Goal: Register for event/course

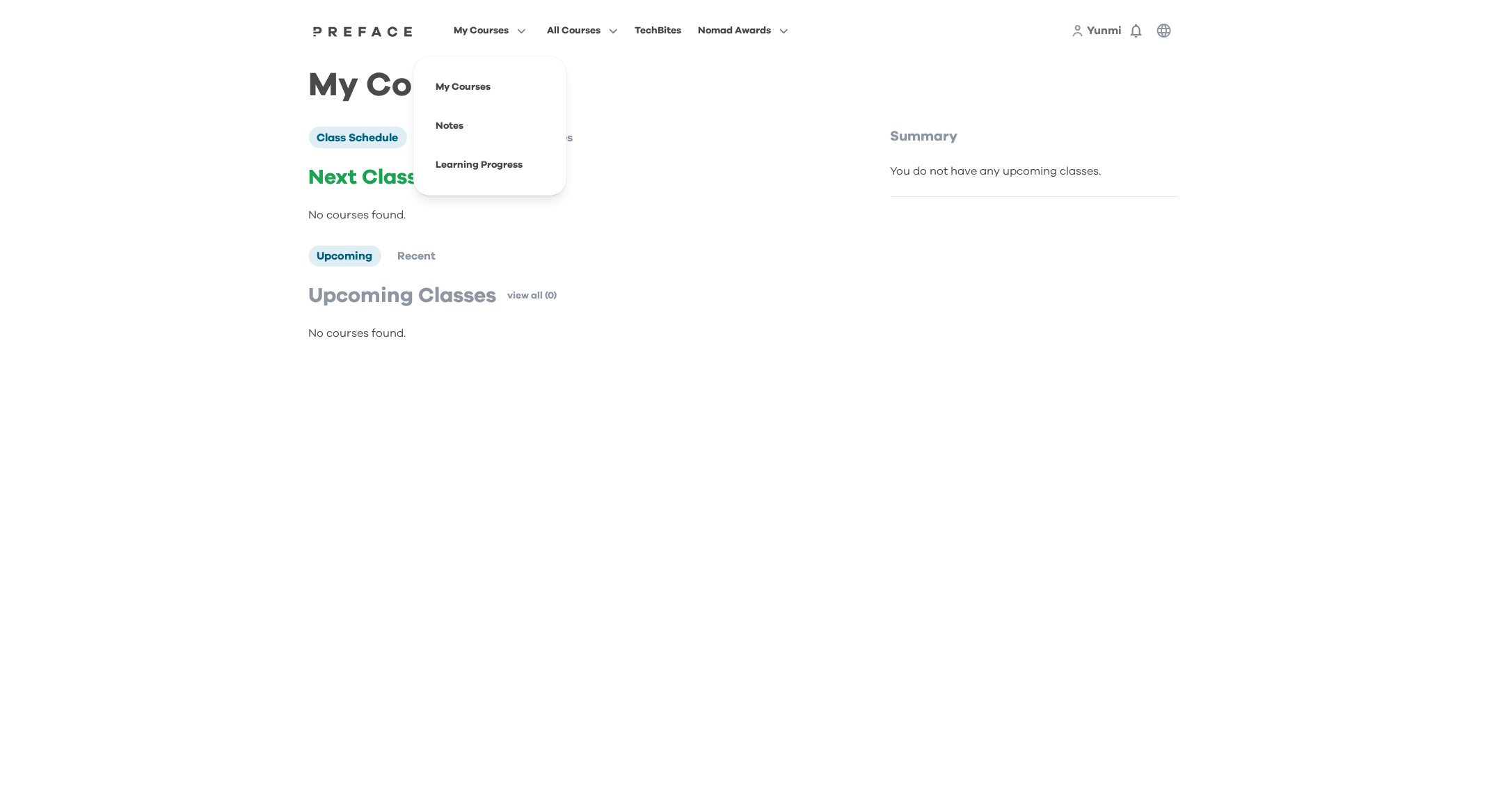
click at [510, 35] on button "My Courses" at bounding box center [490, 30] width 81 height 18
click at [782, 169] on p "Next Class" at bounding box center [570, 177] width 523 height 25
click at [940, 53] on div "My Courses All Courses TechBites Nomad Awards Yunmi 0" at bounding box center [744, 30] width 891 height 61
click at [793, 89] on h1 "My Courses" at bounding box center [744, 85] width 870 height 16
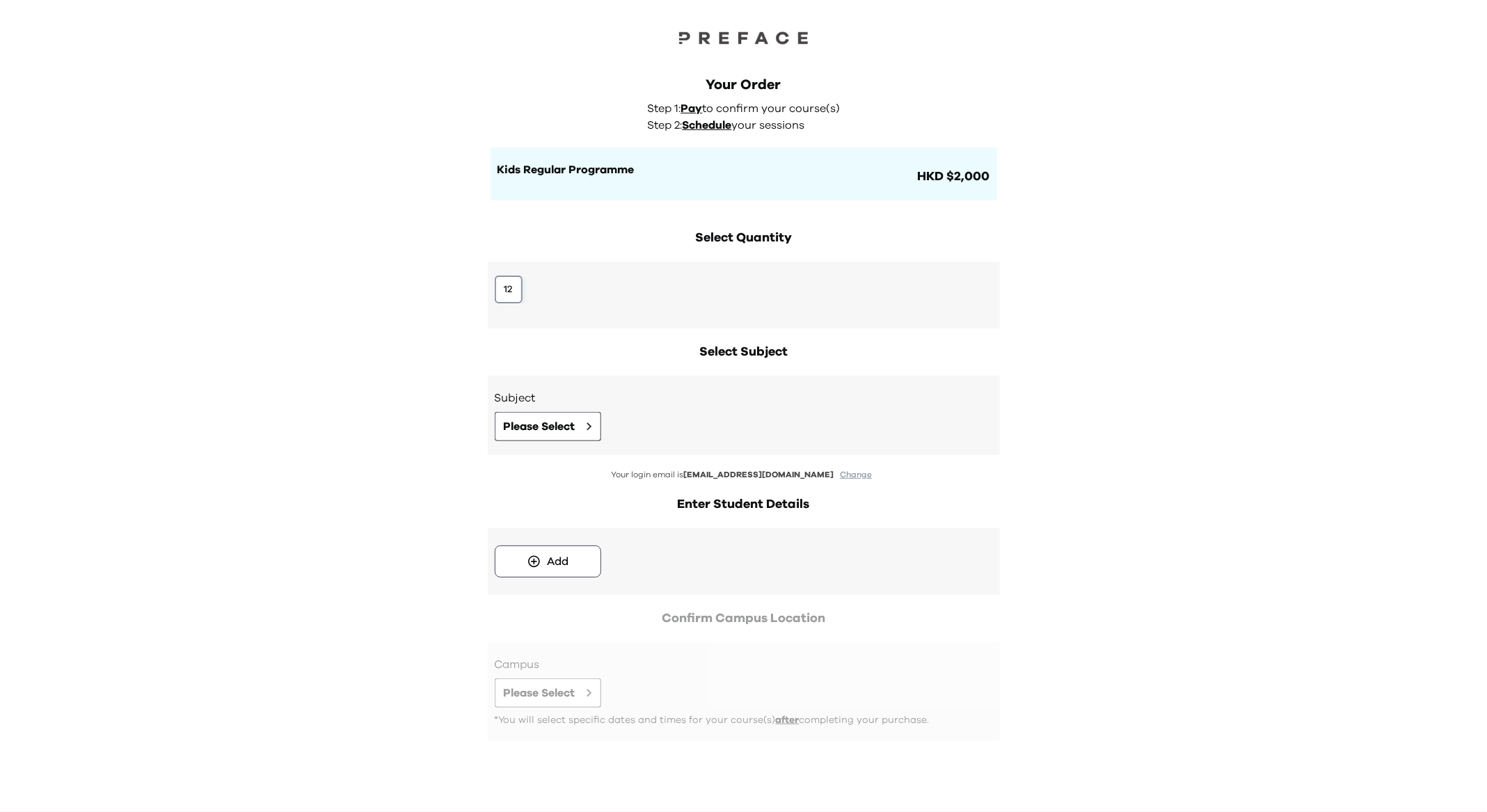
click at [513, 291] on button "12" at bounding box center [509, 289] width 28 height 28
click at [581, 428] on button "Please Select" at bounding box center [548, 426] width 107 height 29
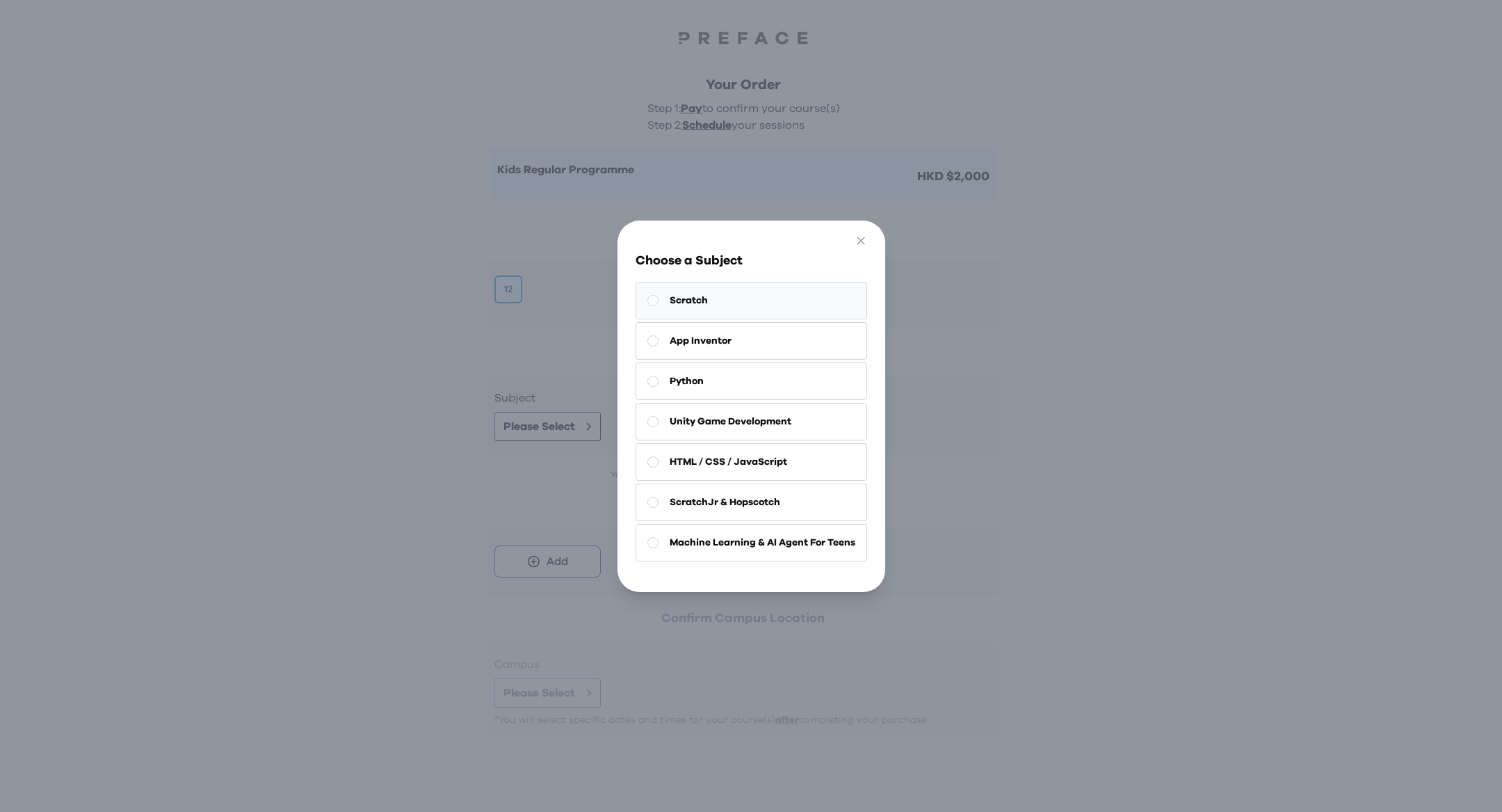
click at [724, 296] on button "Scratch" at bounding box center [751, 300] width 231 height 38
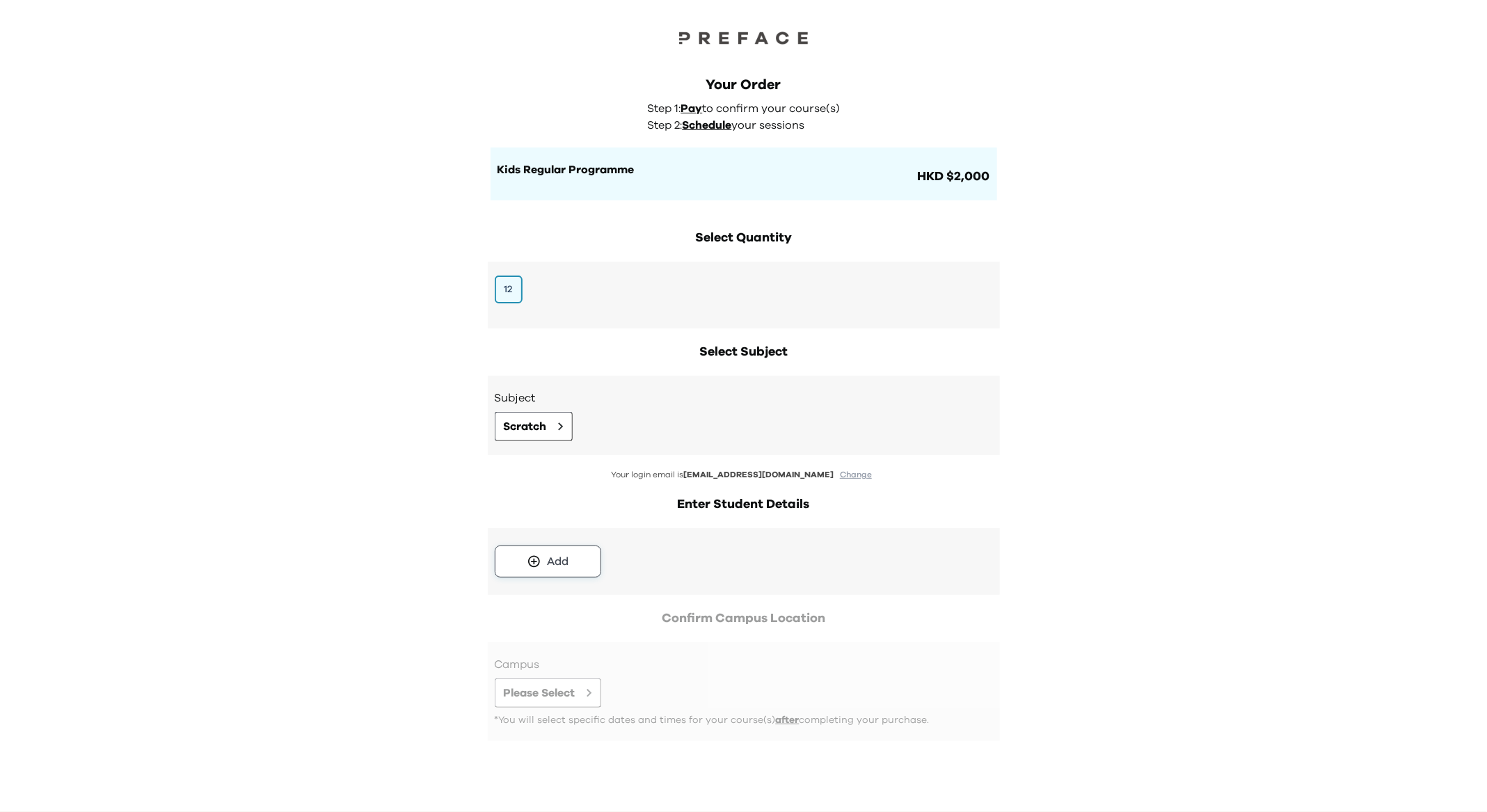
click at [561, 564] on div "Add" at bounding box center [557, 561] width 21 height 17
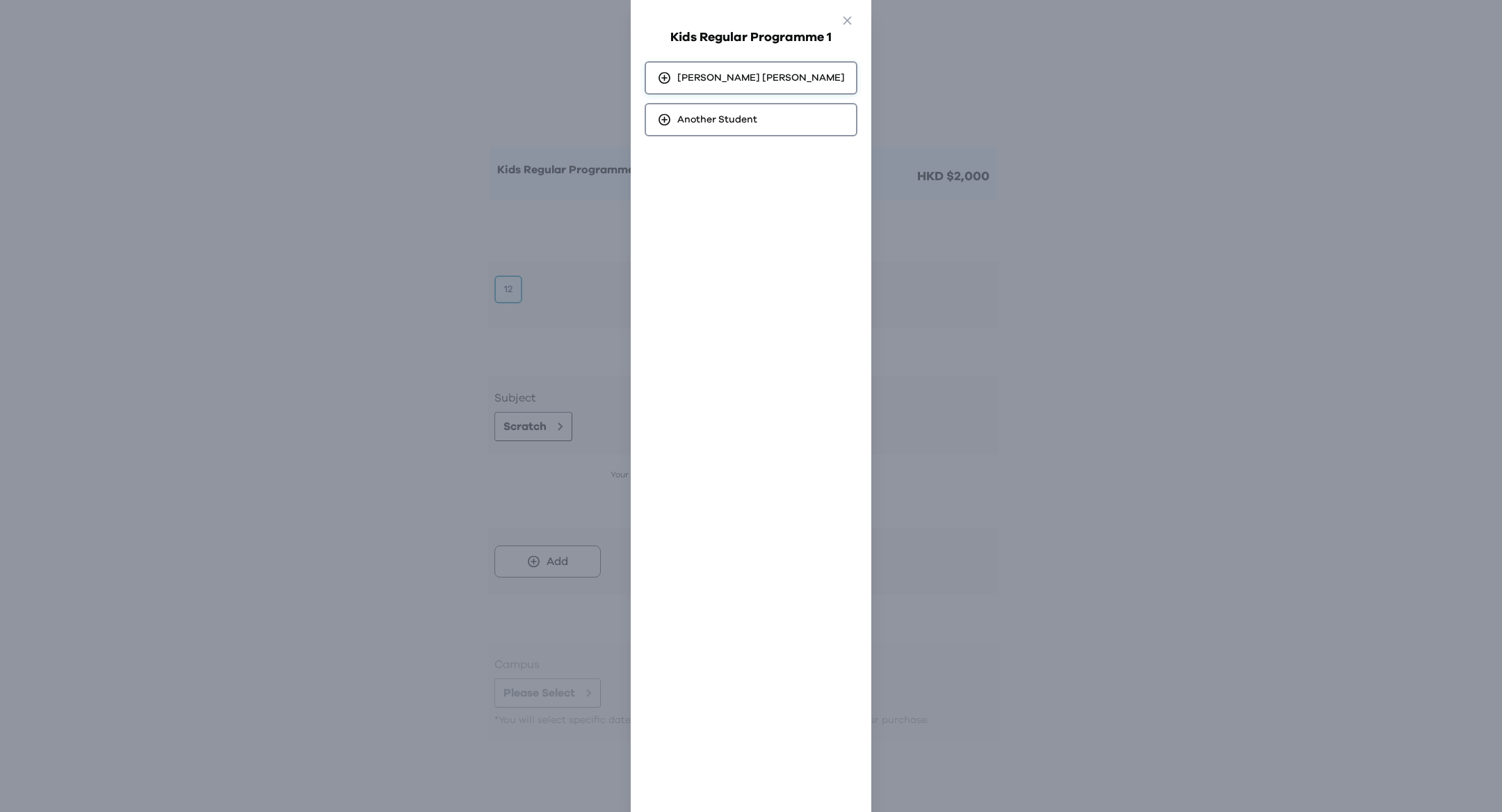
click at [740, 84] on span "Chi Lok [PERSON_NAME] [PERSON_NAME]" at bounding box center [761, 78] width 168 height 14
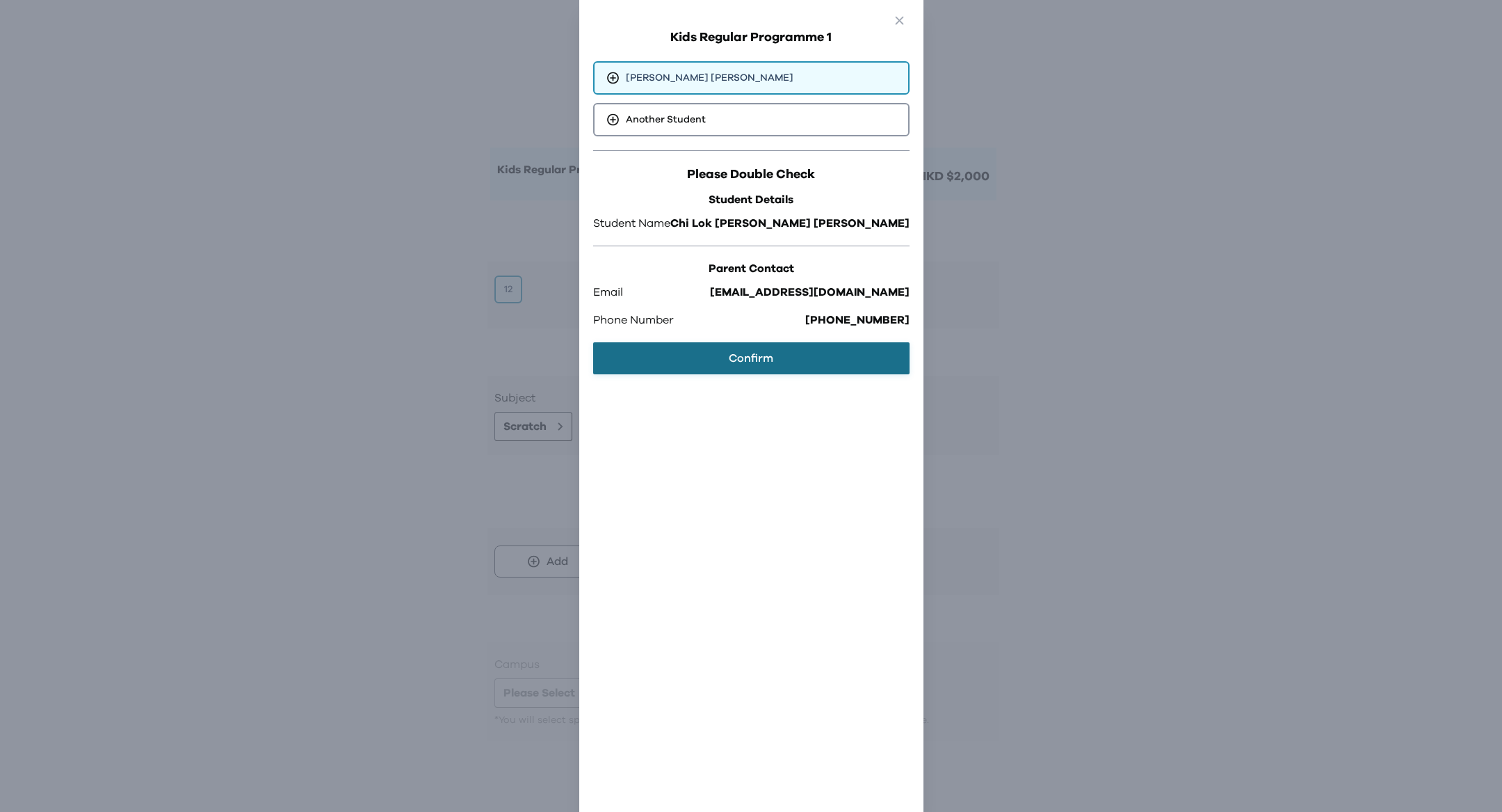
click at [755, 356] on button "Confirm" at bounding box center [751, 358] width 317 height 32
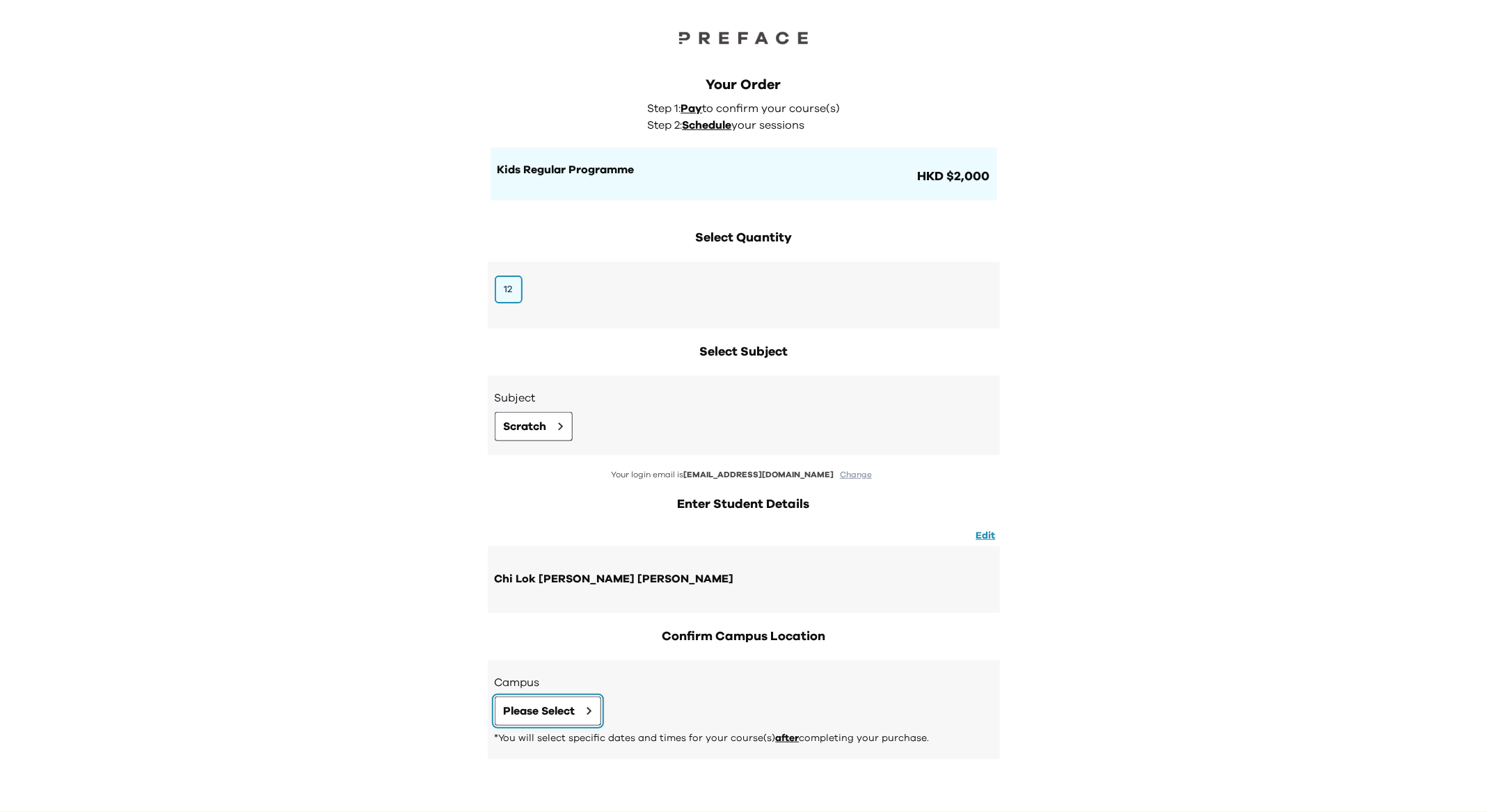
click at [564, 707] on span "Please Select" at bounding box center [539, 711] width 72 height 17
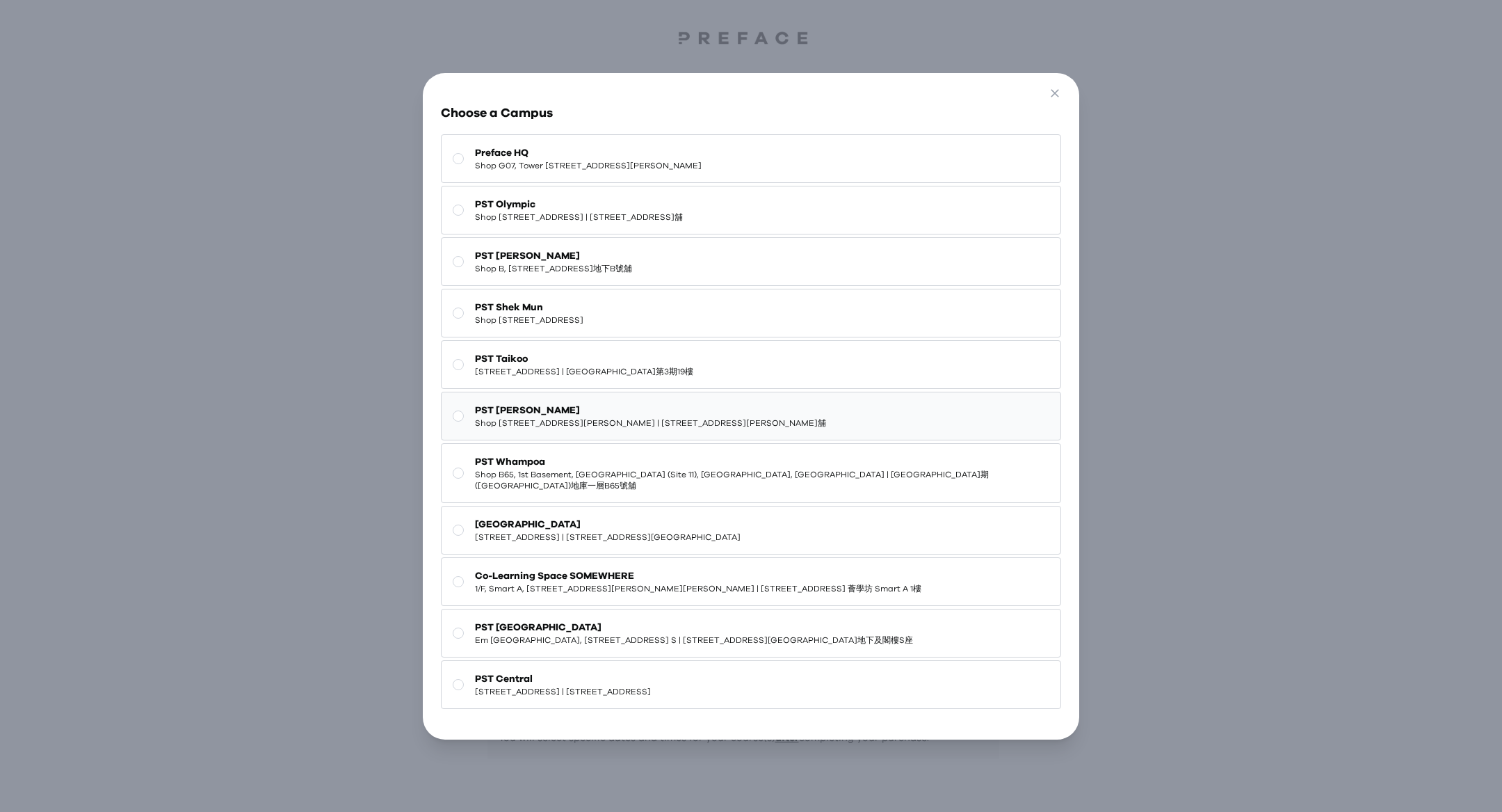
click at [637, 417] on span "Shop 112, 1/F, Ocean Popwalk, 28 Tong Chun Street, Tseung Kwan O | 將軍澳唐俊街28號海天晉…" at bounding box center [650, 422] width 351 height 11
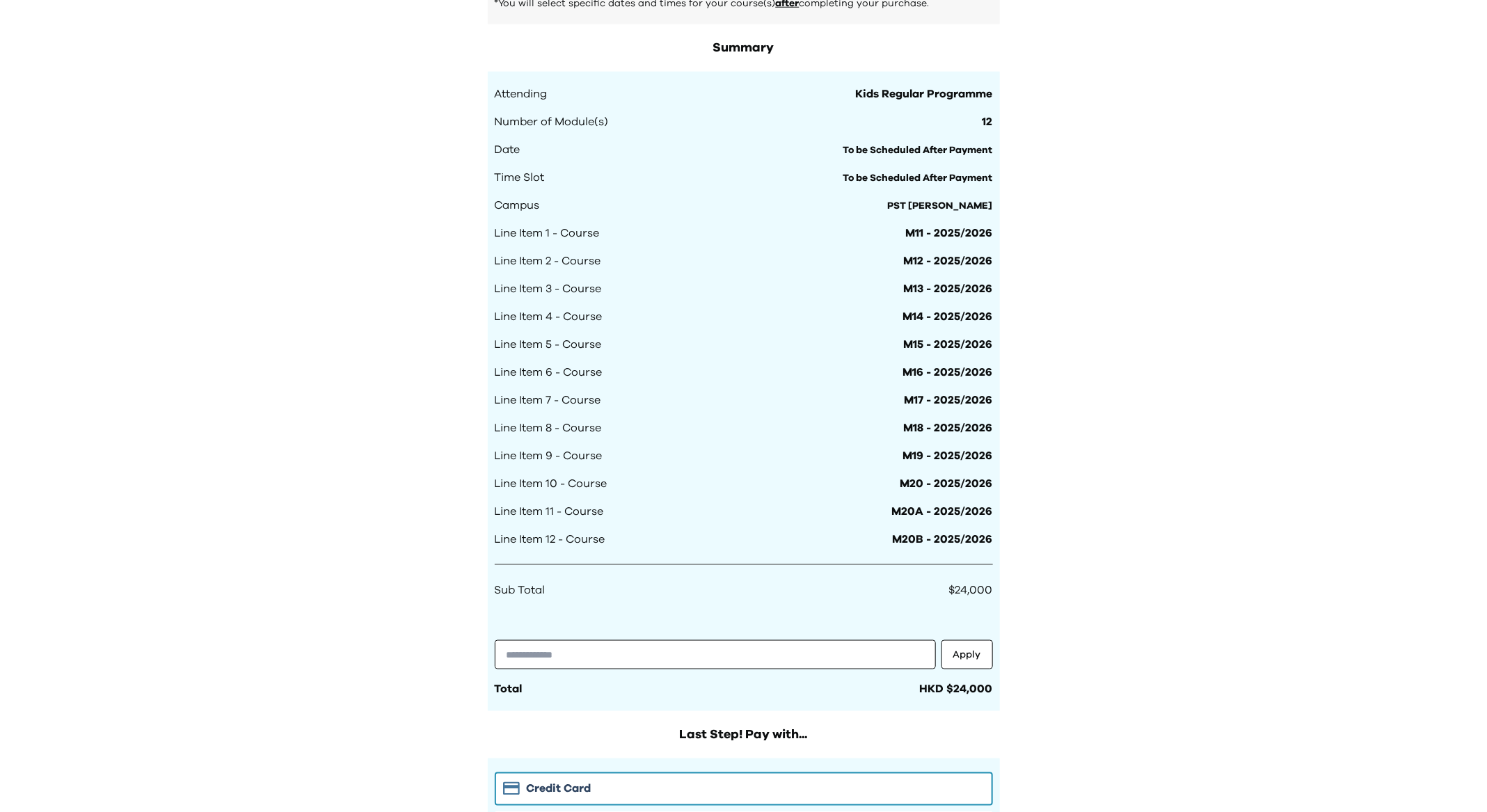
scroll to position [914, 0]
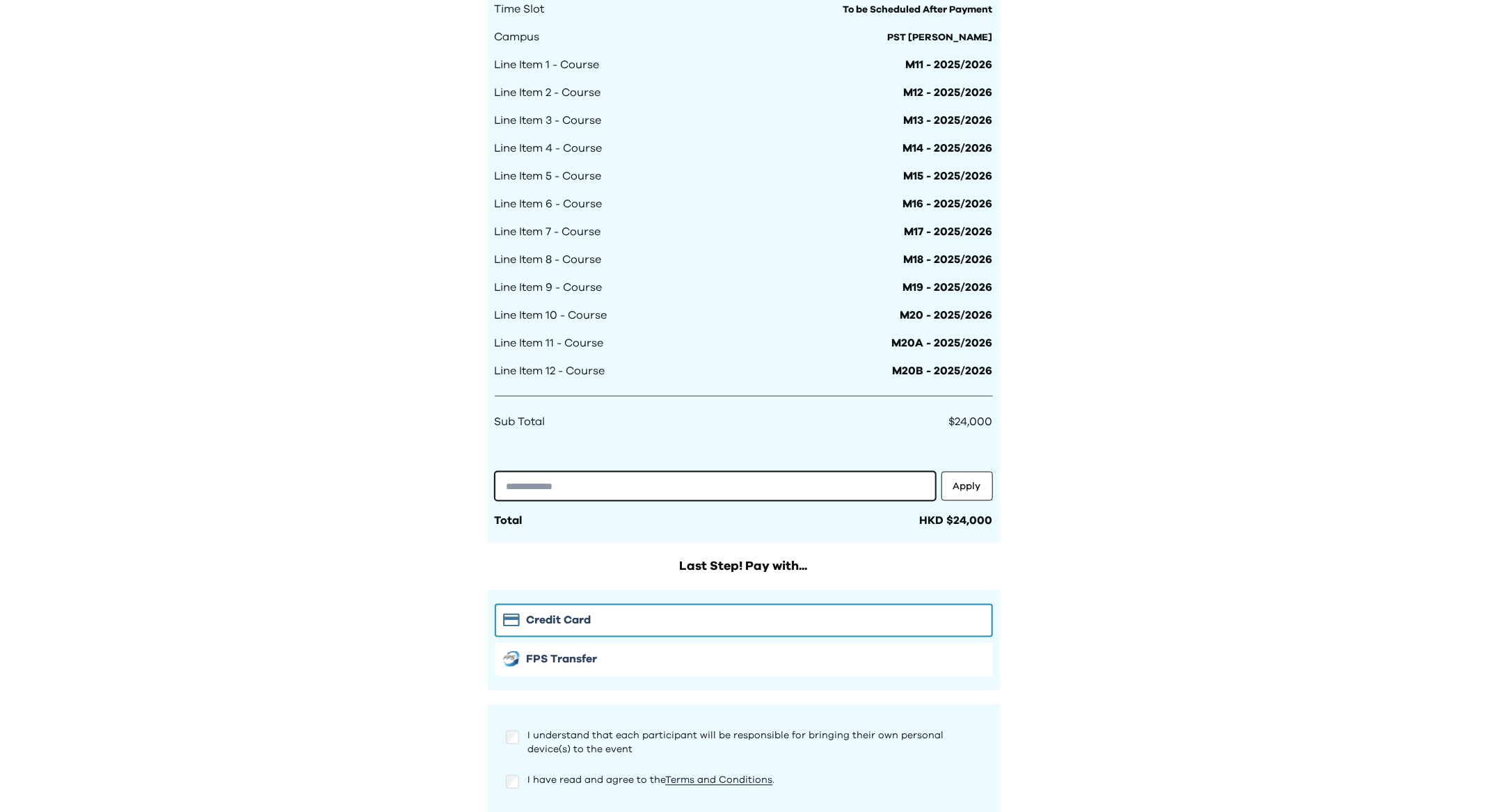
click at [787, 483] on input "text" at bounding box center [715, 486] width 441 height 29
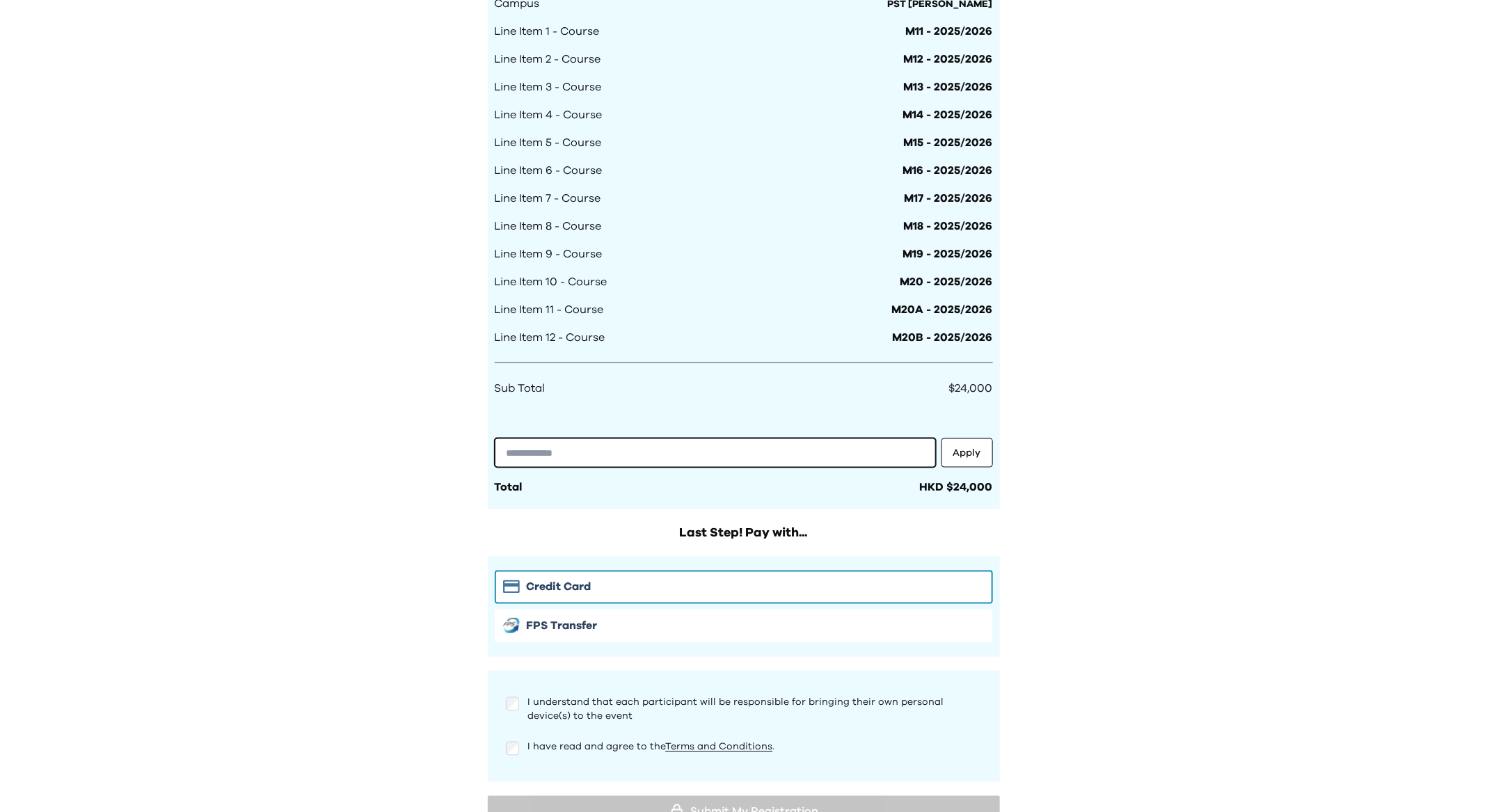
scroll to position [1039, 0]
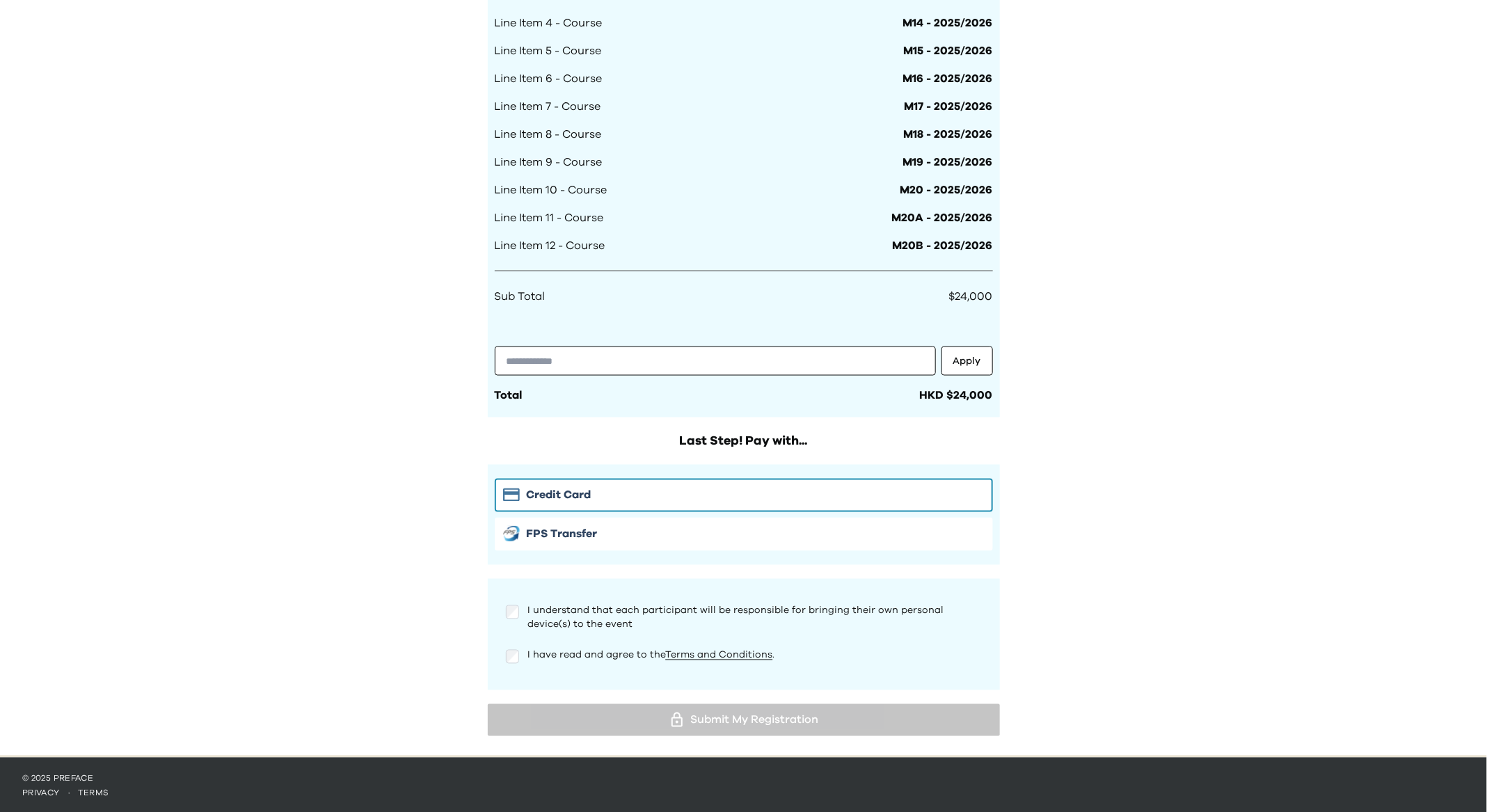
click at [516, 616] on div at bounding box center [513, 612] width 14 height 17
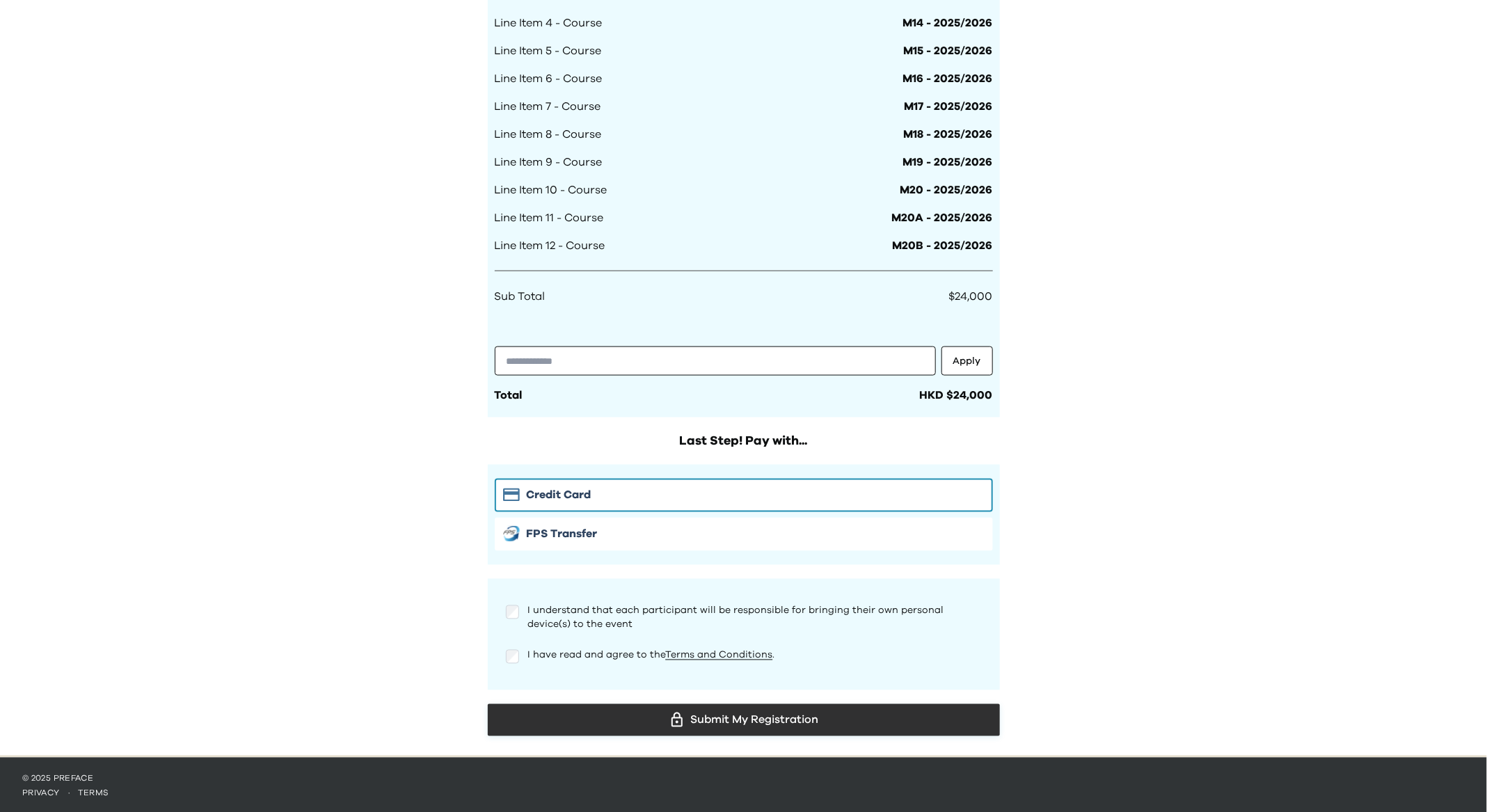
click at [692, 717] on div "Submit My Registration" at bounding box center [744, 720] width 490 height 21
